Goal: Task Accomplishment & Management: Complete application form

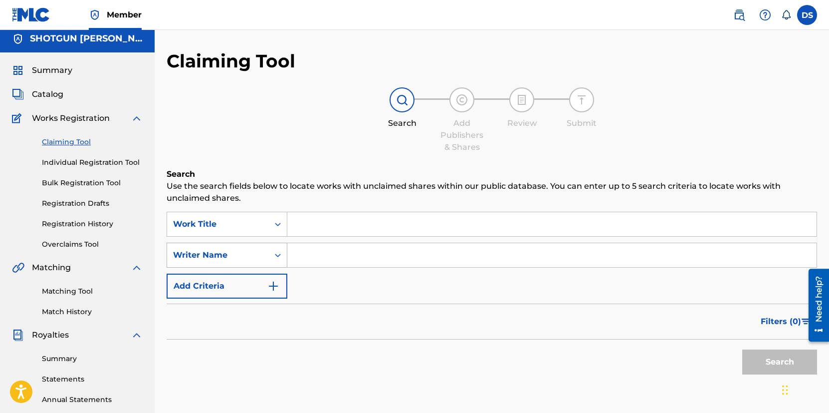
click at [274, 264] on div "Search Form" at bounding box center [278, 255] width 18 height 24
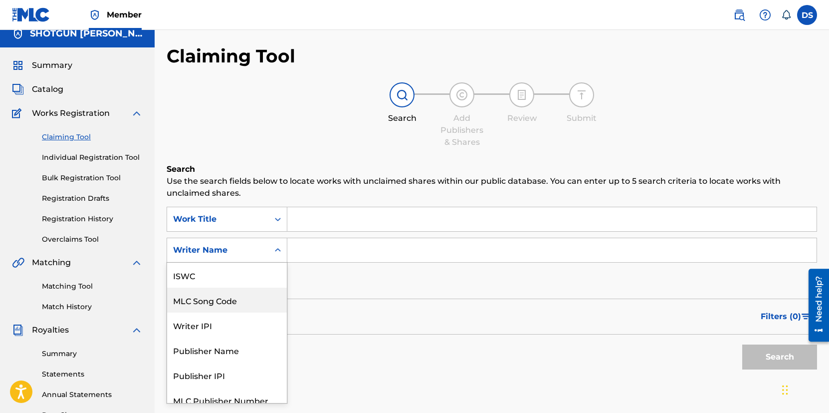
scroll to position [25, 0]
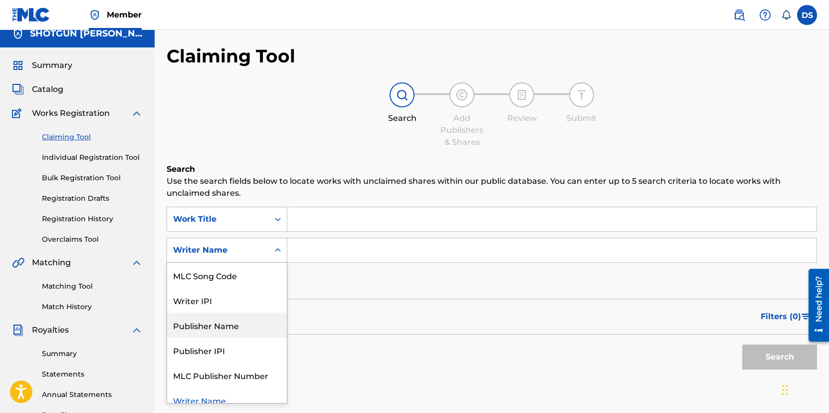
click at [227, 330] on div "Publisher Name" at bounding box center [227, 324] width 120 height 25
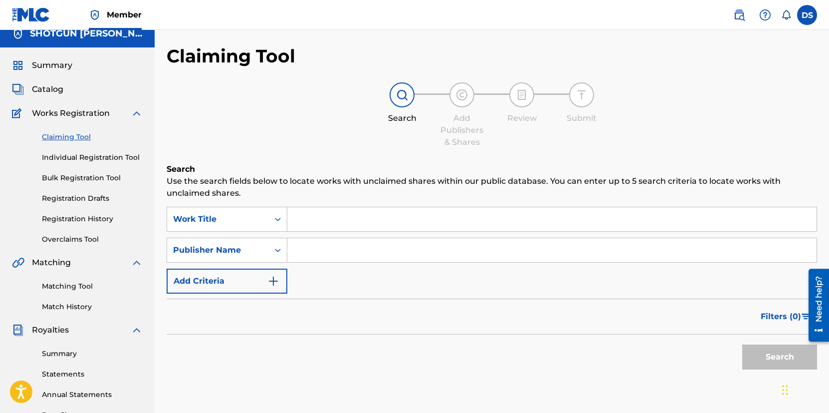
click at [303, 257] on input "Search Form" at bounding box center [551, 250] width 529 height 24
click at [765, 364] on button "Search" at bounding box center [780, 356] width 75 height 25
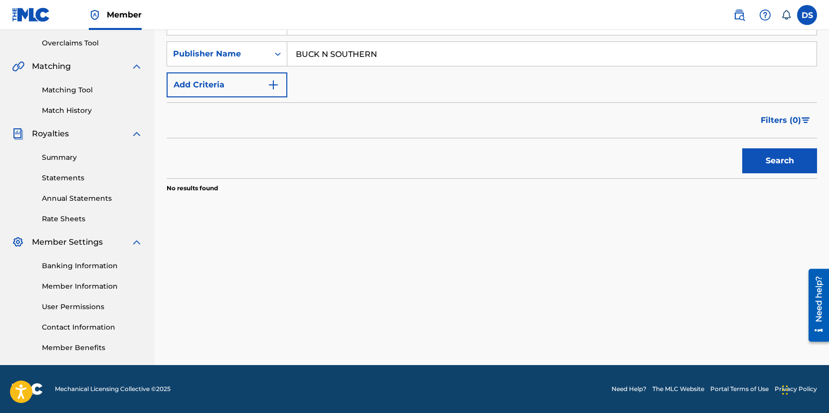
scroll to position [0, 0]
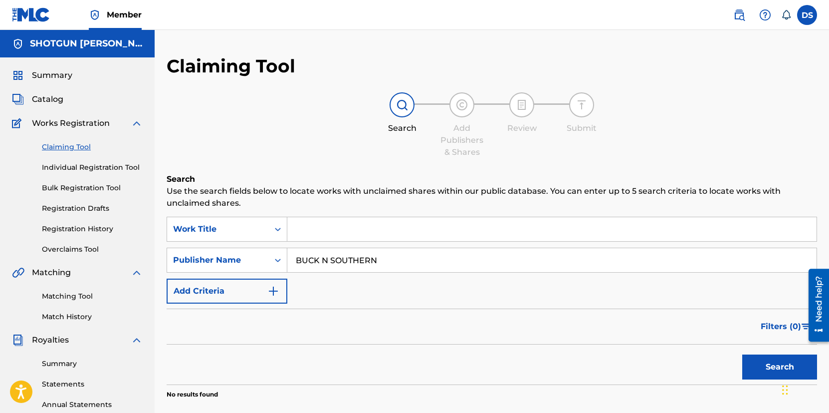
click at [329, 266] on input "BUCK N SOUTHERN" at bounding box center [551, 260] width 529 height 24
type input "shotgun shane"
click at [762, 362] on button "Search" at bounding box center [780, 366] width 75 height 25
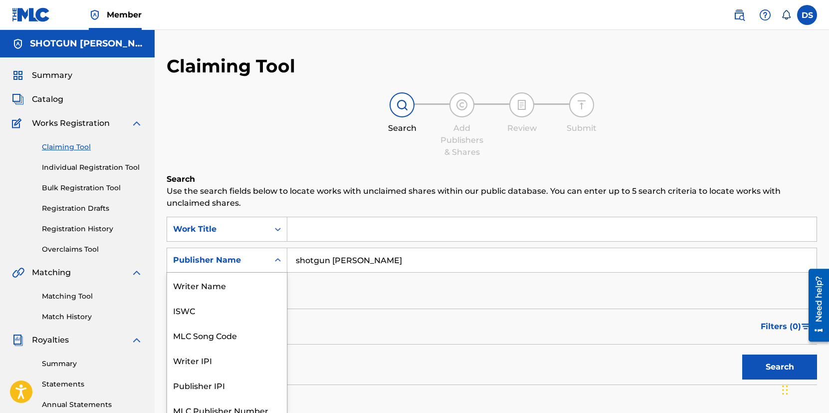
scroll to position [8, 0]
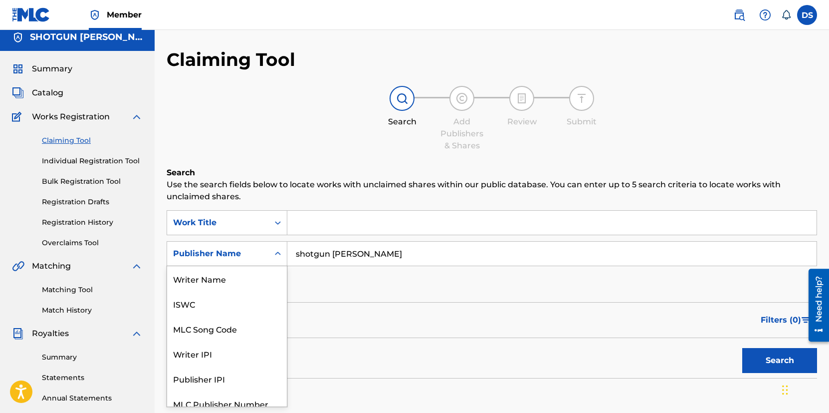
click at [255, 263] on div "Publisher Name" at bounding box center [227, 253] width 121 height 25
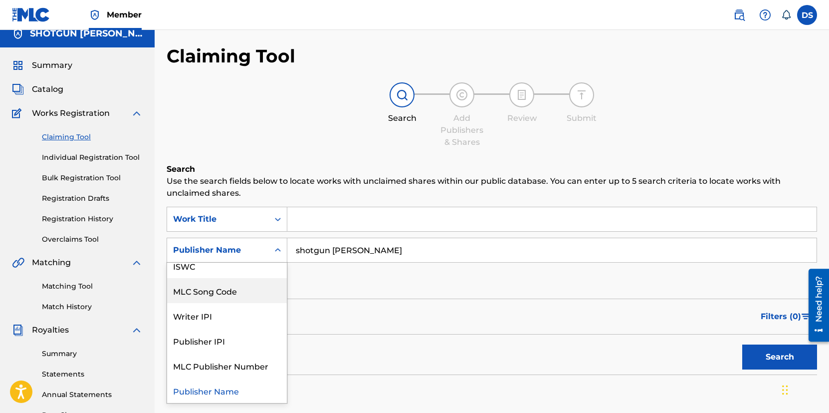
scroll to position [0, 0]
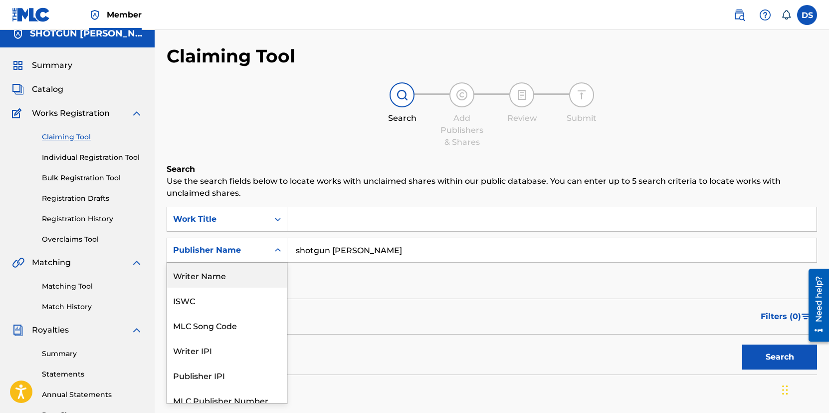
click at [244, 277] on div "Writer Name" at bounding box center [227, 274] width 120 height 25
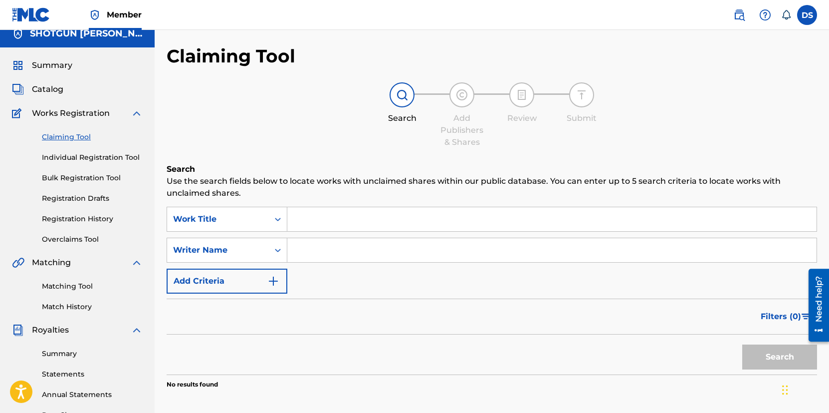
click at [386, 257] on input "Search Form" at bounding box center [551, 250] width 529 height 24
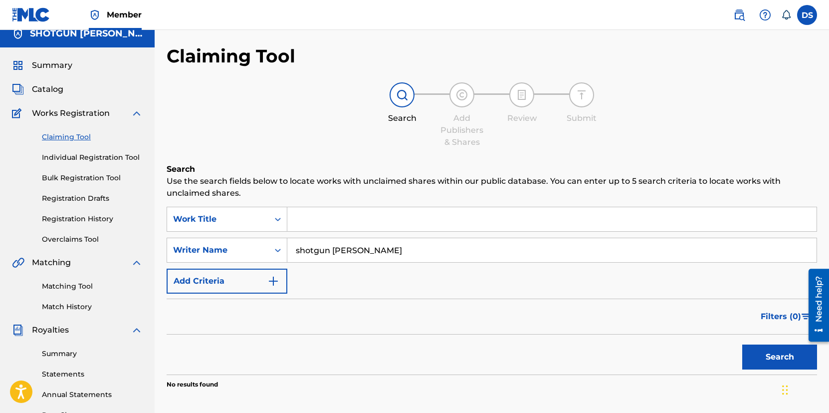
type input "shotgun shane"
click at [786, 350] on button "Search" at bounding box center [780, 356] width 75 height 25
click at [778, 351] on button "Search" at bounding box center [780, 356] width 75 height 25
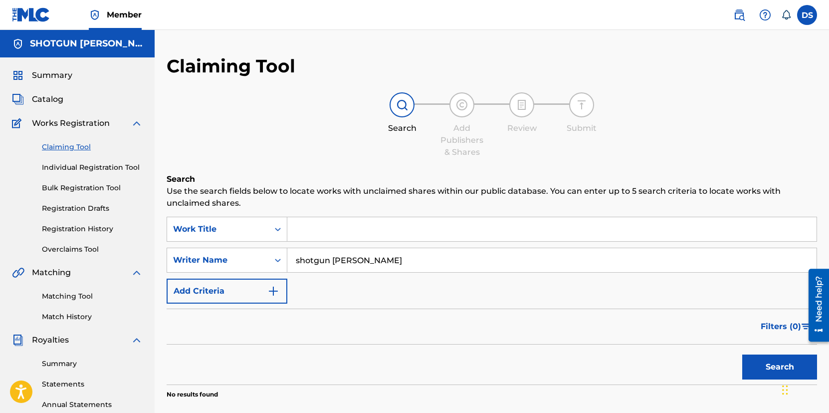
click at [311, 261] on input "shotgun shane" at bounding box center [551, 260] width 529 height 24
click at [326, 229] on input "Search Form" at bounding box center [551, 229] width 529 height 24
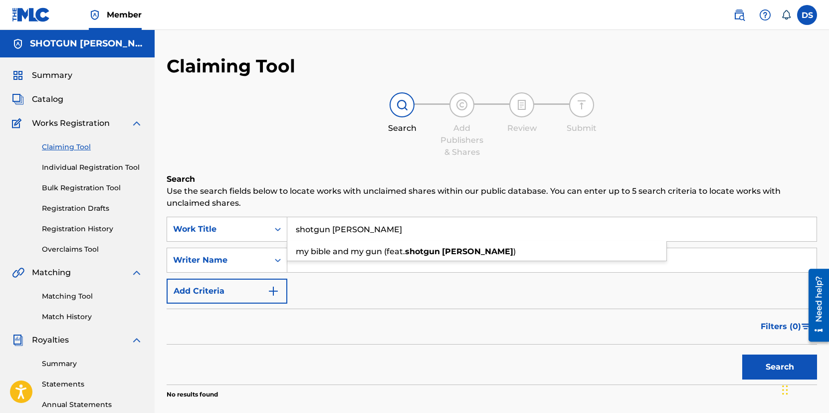
type input "shotgun shane"
click at [774, 366] on button "Search" at bounding box center [780, 366] width 75 height 25
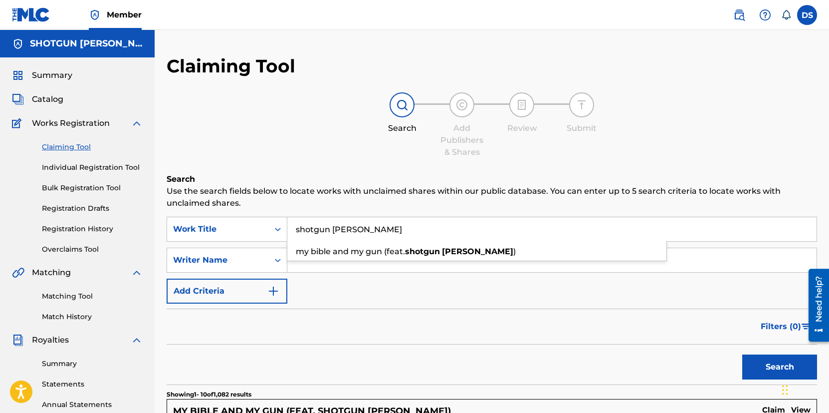
drag, startPoint x: 374, startPoint y: 231, endPoint x: 267, endPoint y: 226, distance: 106.9
click at [287, 226] on input "shotgun shane" at bounding box center [551, 229] width 529 height 24
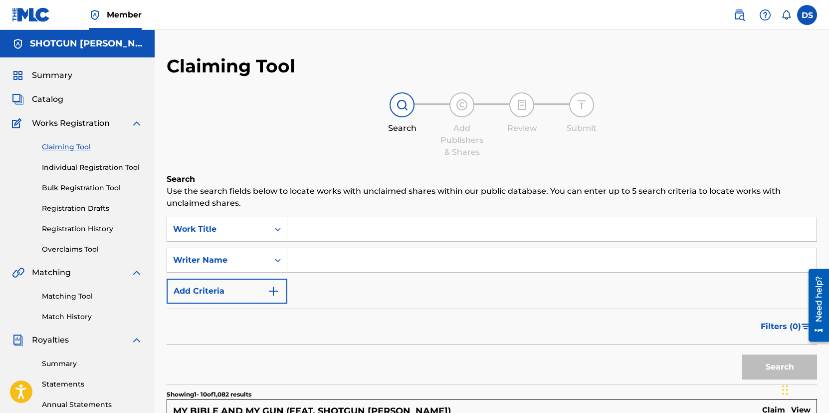
click at [300, 260] on input "Search Form" at bounding box center [551, 260] width 529 height 24
type input "dilan seal"
click at [757, 366] on button "Search" at bounding box center [780, 366] width 75 height 25
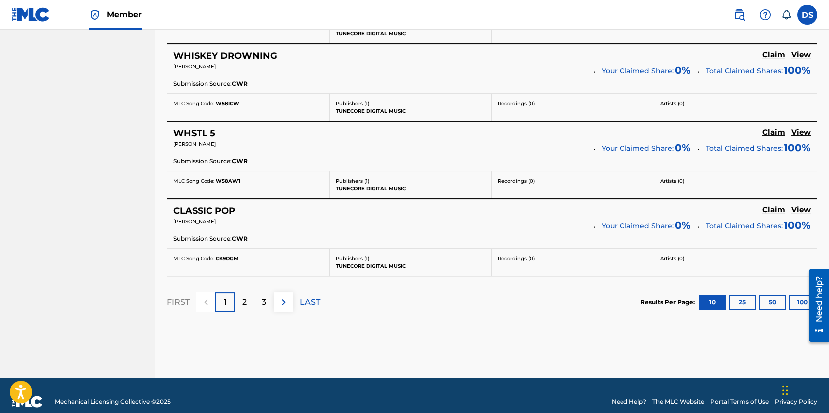
scroll to position [909, 0]
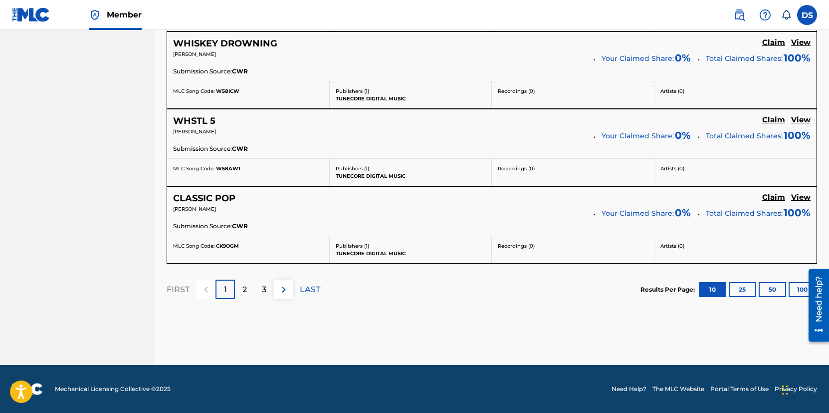
click at [748, 287] on button "25" at bounding box center [742, 289] width 27 height 15
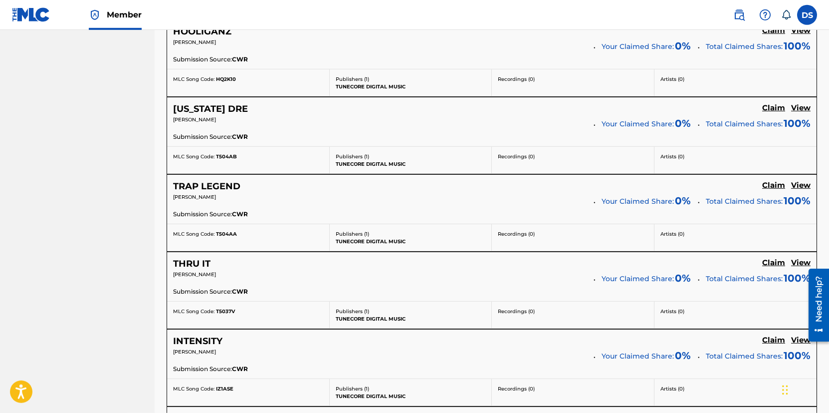
scroll to position [2069, 0]
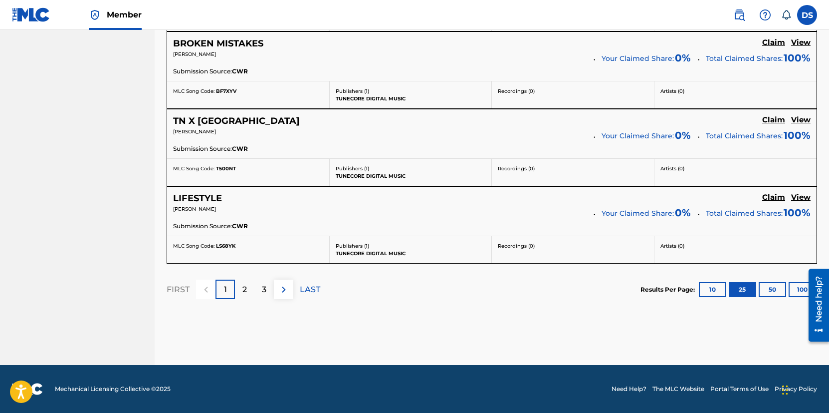
click at [799, 288] on button "100" at bounding box center [802, 289] width 27 height 15
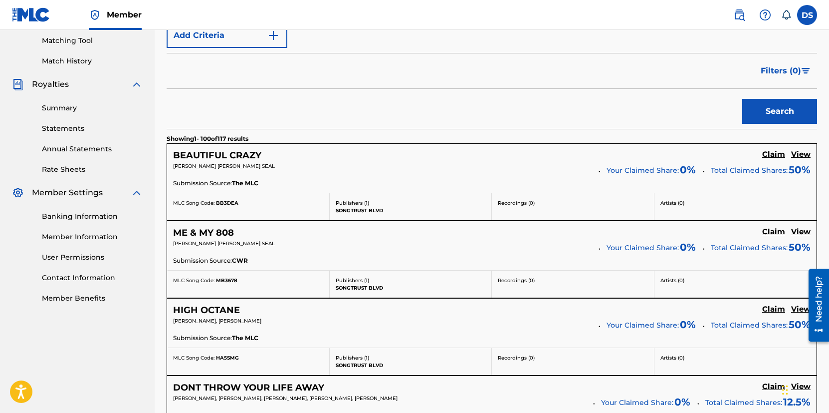
scroll to position [0, 0]
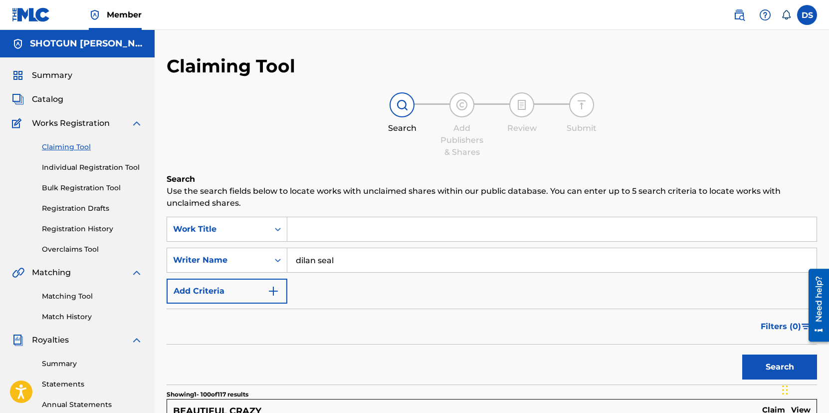
click at [54, 79] on span "Summary" at bounding box center [52, 75] width 40 height 12
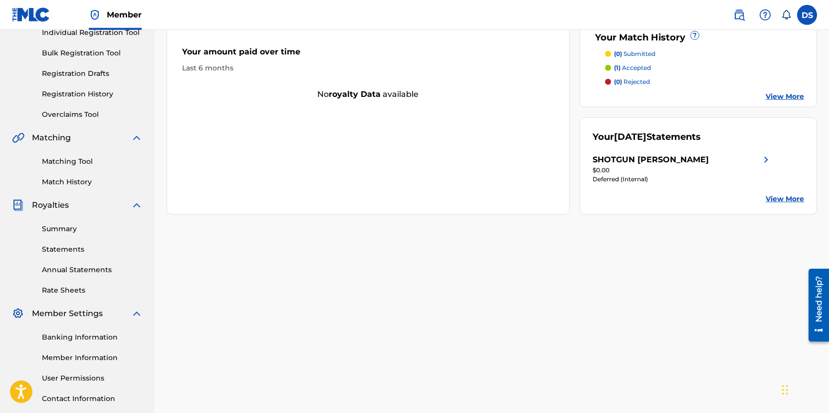
scroll to position [206, 0]
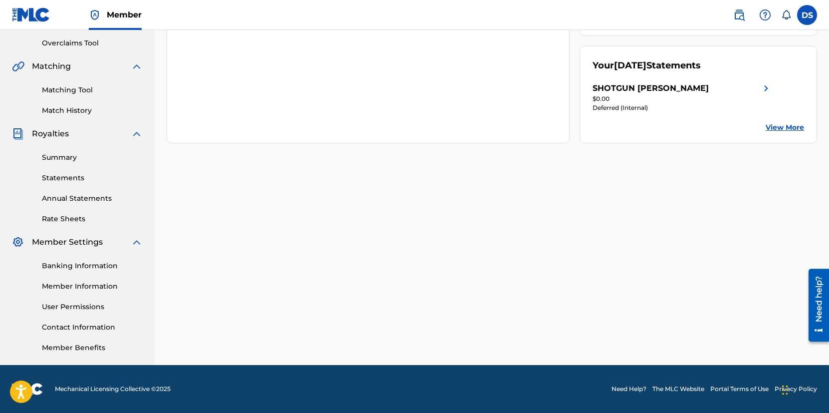
click at [65, 155] on link "Summary" at bounding box center [92, 157] width 101 height 10
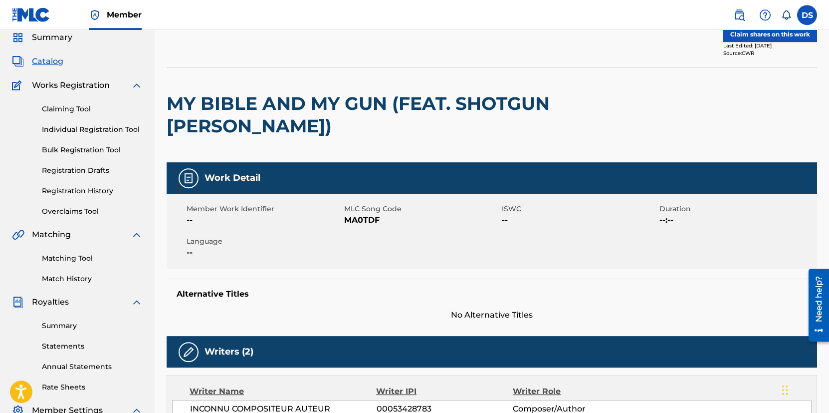
scroll to position [31, 0]
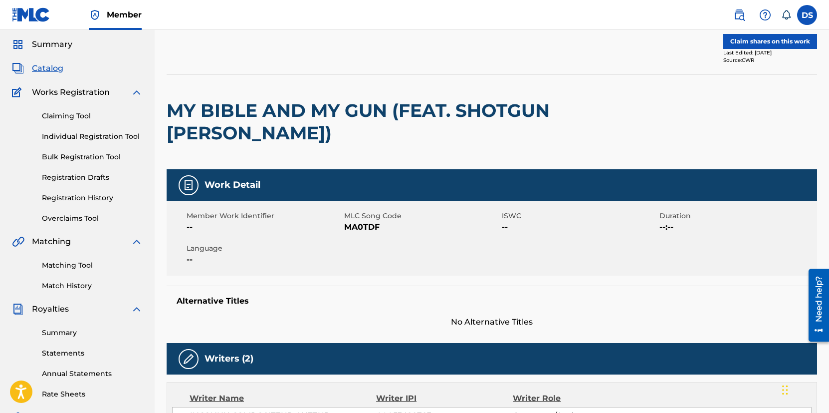
click at [781, 45] on button "Claim shares on this work" at bounding box center [771, 41] width 94 height 15
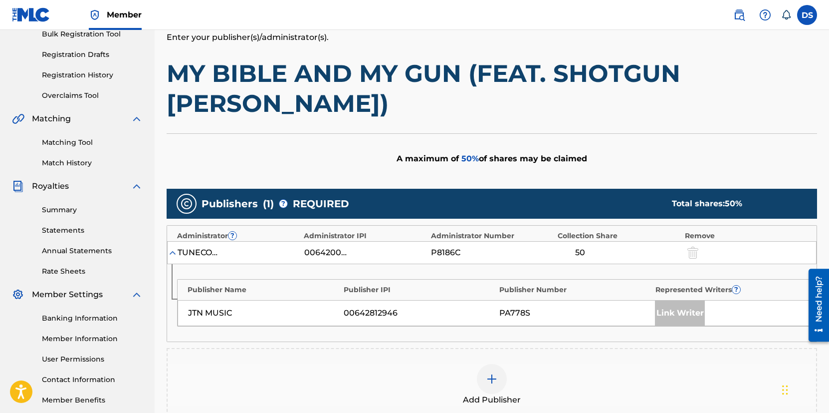
scroll to position [112, 0]
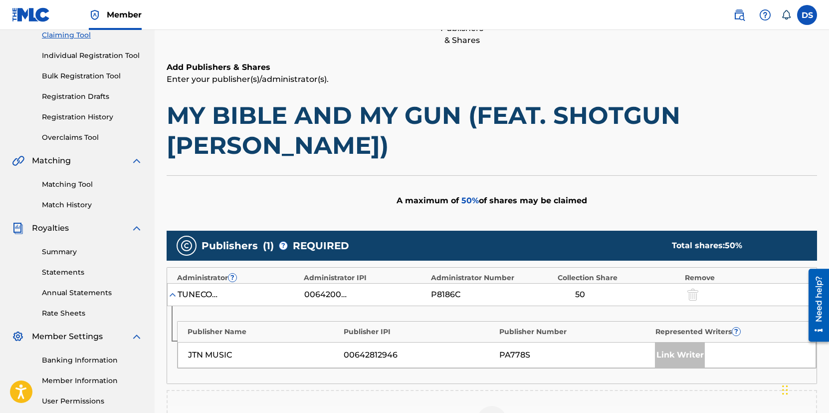
click at [174, 289] on img at bounding box center [173, 294] width 10 height 10
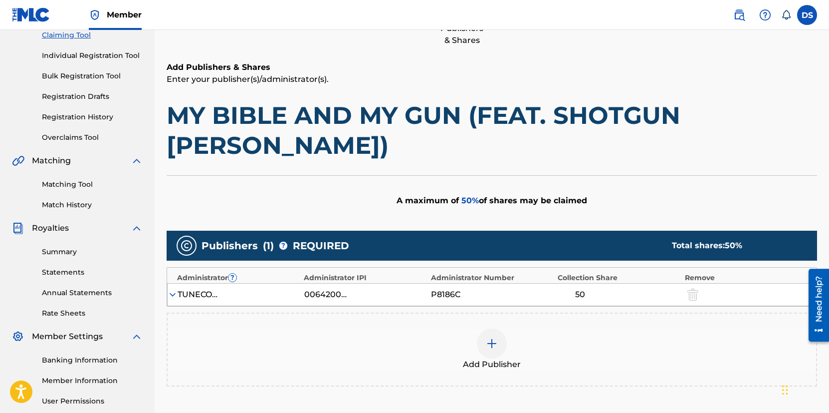
click at [174, 289] on img at bounding box center [173, 294] width 10 height 10
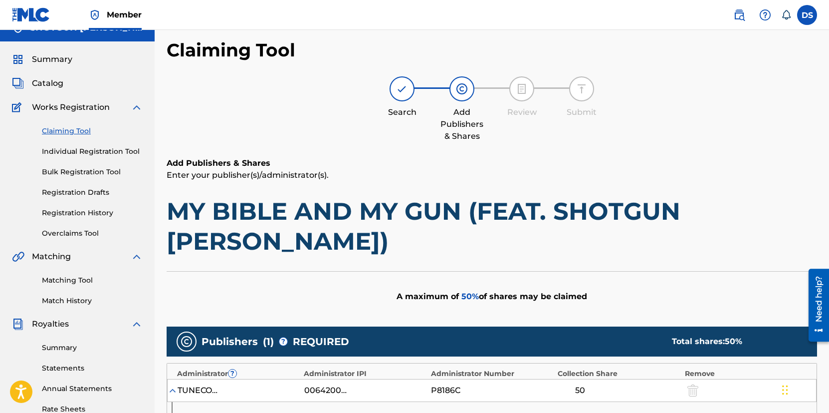
scroll to position [256, 0]
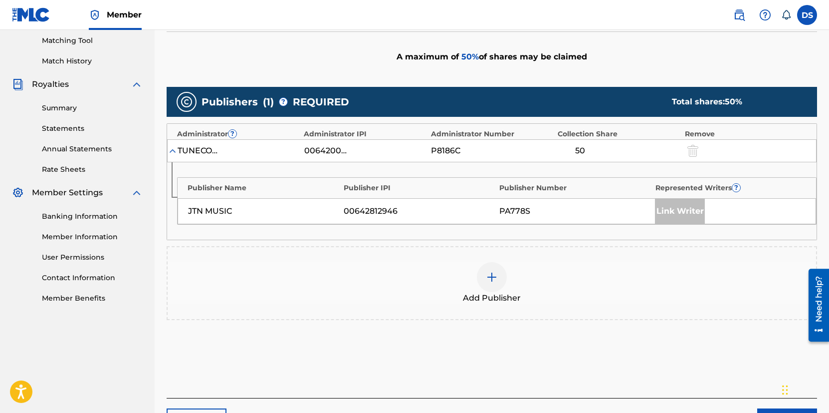
click at [497, 271] on img at bounding box center [492, 277] width 12 height 12
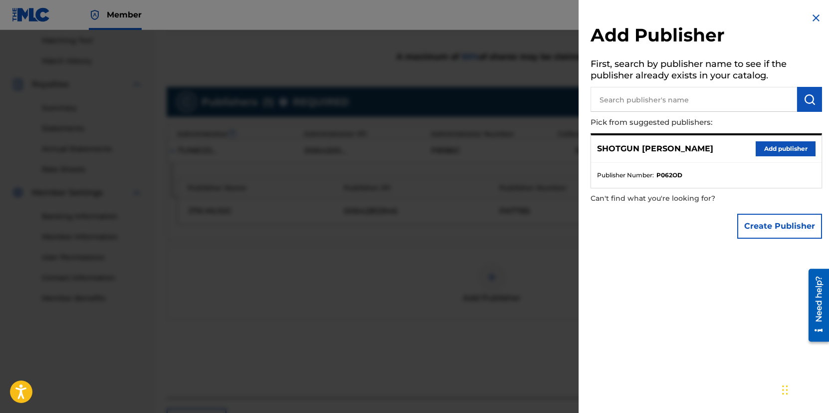
click at [783, 146] on button "Add publisher" at bounding box center [786, 148] width 60 height 15
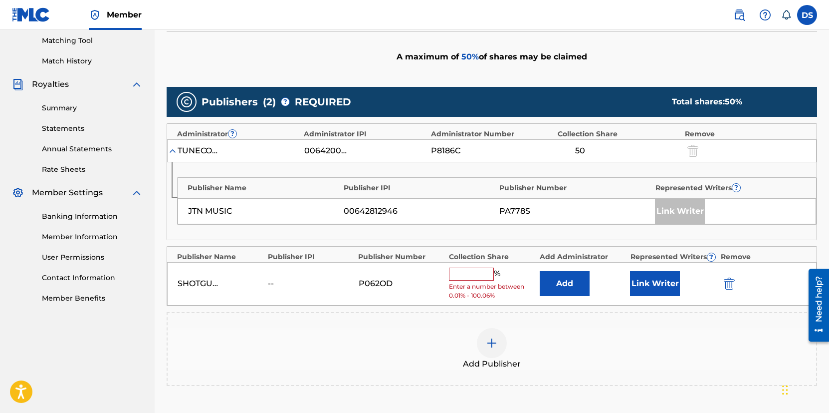
click at [476, 267] on input "text" at bounding box center [471, 273] width 45 height 13
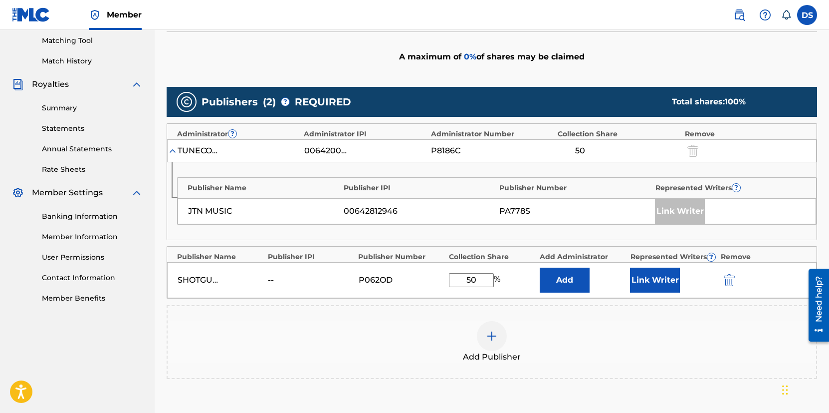
type input "50"
click at [577, 321] on div "Add Publisher" at bounding box center [492, 342] width 649 height 42
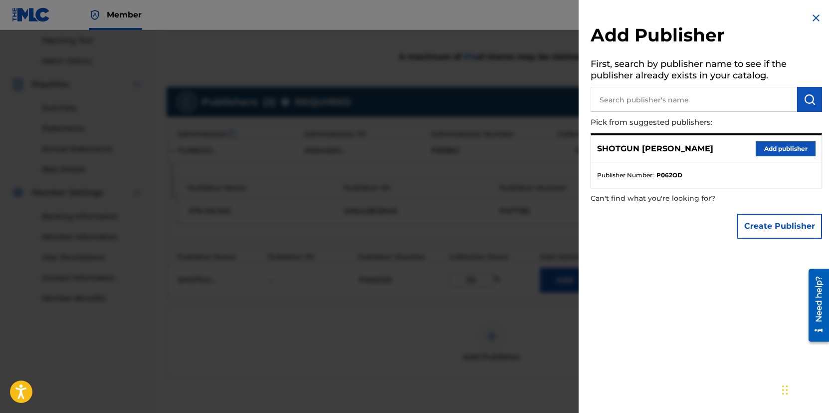
click at [535, 266] on div at bounding box center [414, 236] width 829 height 413
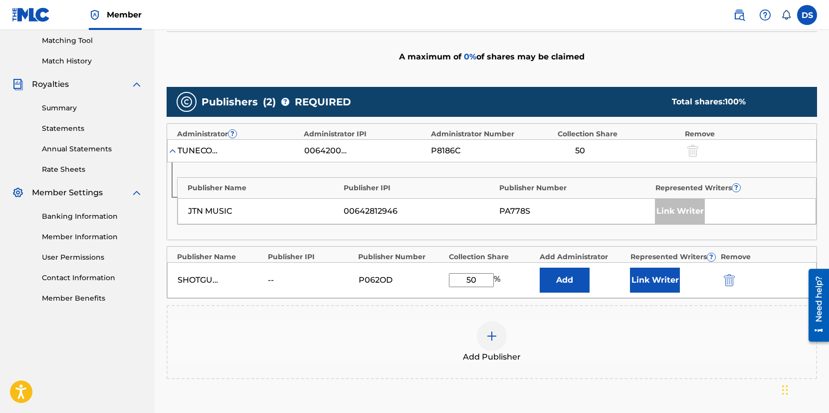
click at [671, 267] on button "Link Writer" at bounding box center [655, 279] width 50 height 25
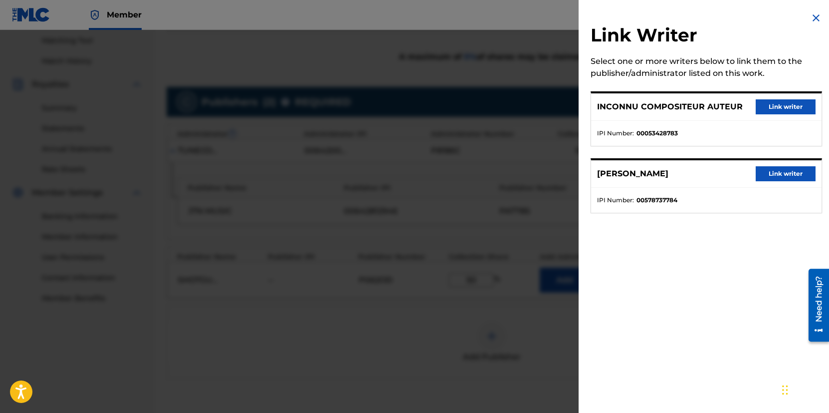
click at [760, 110] on button "Link writer" at bounding box center [786, 106] width 60 height 15
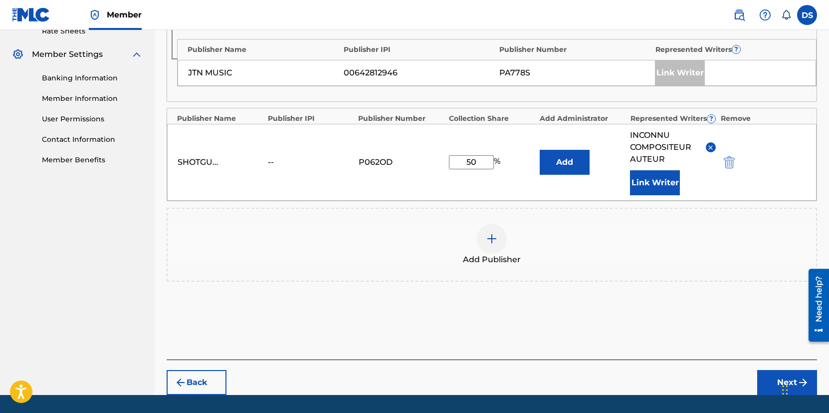
scroll to position [0, 0]
click at [765, 370] on button "Next" at bounding box center [788, 382] width 60 height 25
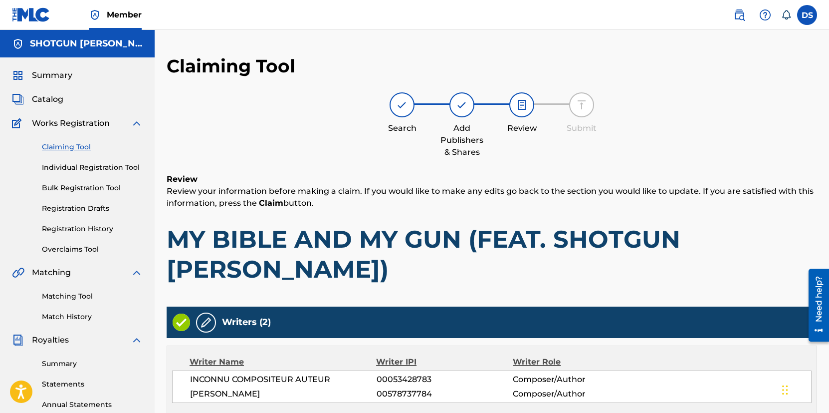
scroll to position [314, 0]
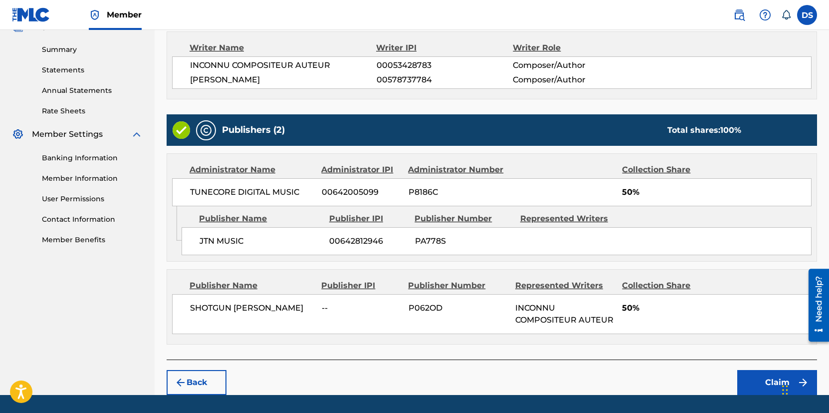
click at [756, 370] on button "Claim" at bounding box center [778, 382] width 80 height 25
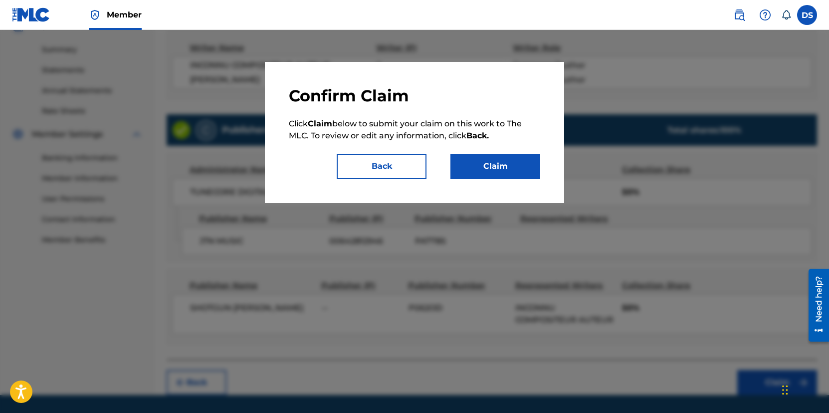
click at [527, 163] on button "Claim" at bounding box center [496, 166] width 90 height 25
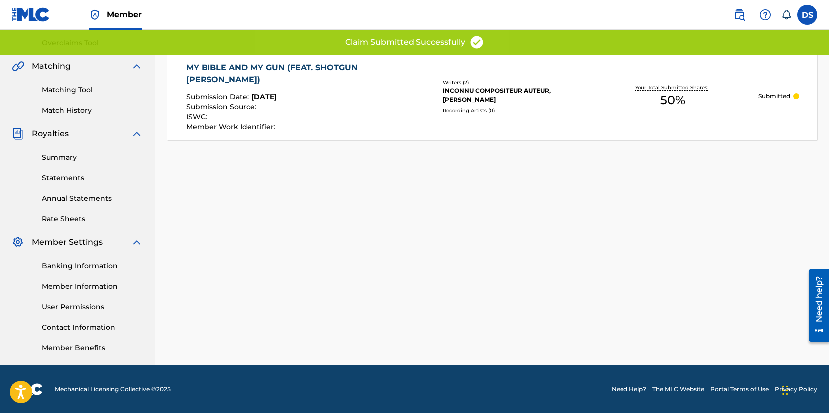
scroll to position [0, 0]
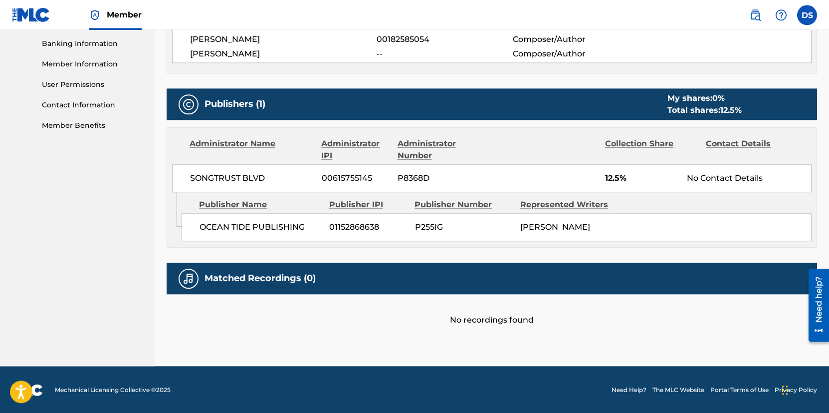
scroll to position [429, 0]
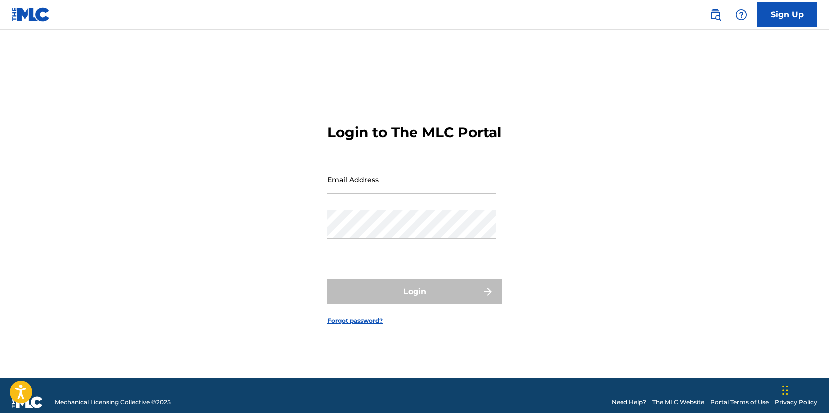
click at [364, 194] on input "Email Address" at bounding box center [411, 179] width 169 height 28
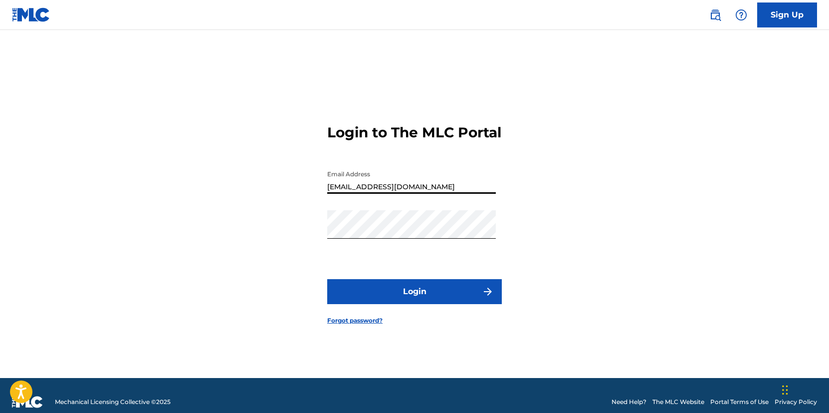
type input "shotgunshane91@gmail.com"
click at [420, 298] on button "Login" at bounding box center [414, 291] width 175 height 25
